Goal: Task Accomplishment & Management: Use online tool/utility

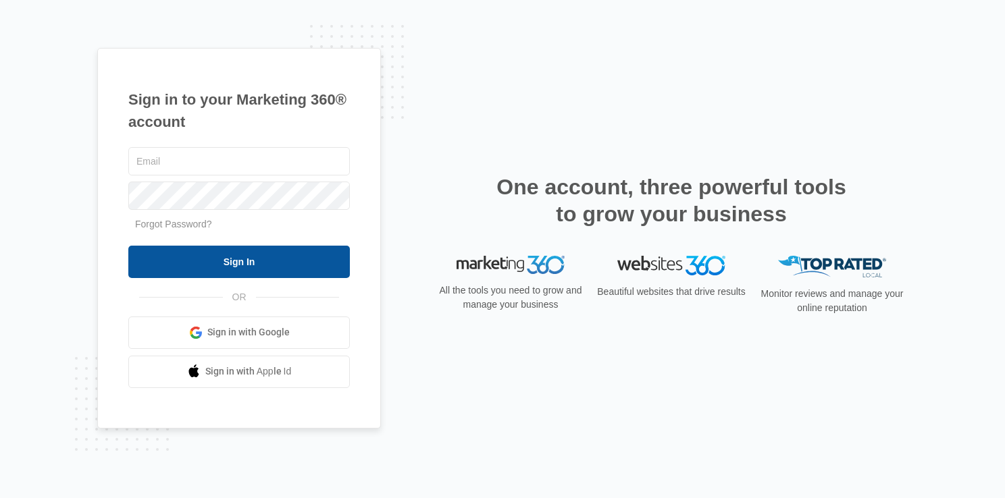
type input "[EMAIL_ADDRESS][DOMAIN_NAME]"
click at [308, 267] on input "Sign In" at bounding box center [239, 262] width 222 height 32
